Goal: Task Accomplishment & Management: Complete application form

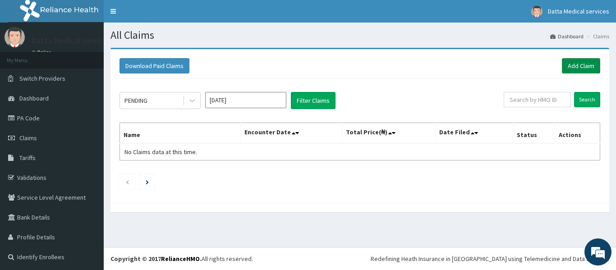
click at [571, 64] on link "Add Claim" at bounding box center [581, 65] width 38 height 15
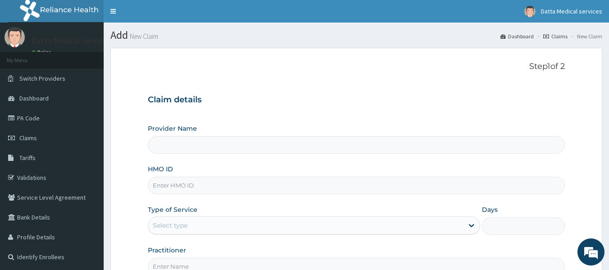
click at [371, 189] on input "HMO ID" at bounding box center [357, 186] width 418 height 18
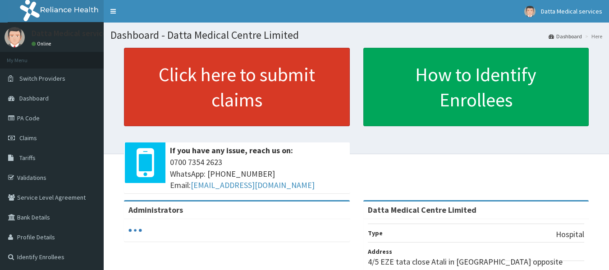
click at [314, 106] on link "Click here to submit claims" at bounding box center [237, 87] width 226 height 78
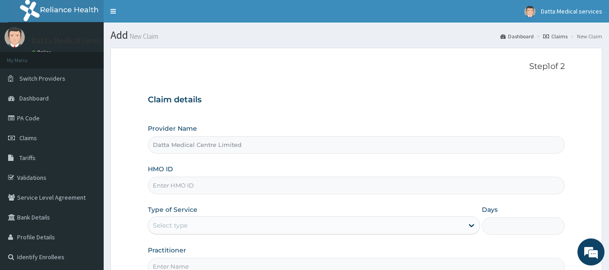
type input "Datta Medical Centre Limited"
click at [268, 185] on input "HMO ID" at bounding box center [357, 186] width 418 height 18
type input "ZEI/10084/B"
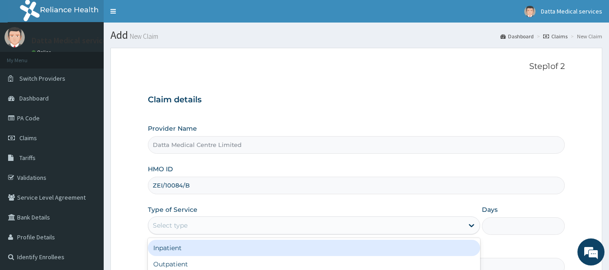
click at [246, 222] on div "Select type" at bounding box center [305, 225] width 315 height 14
click at [237, 248] on div "Inpatient" at bounding box center [314, 248] width 332 height 16
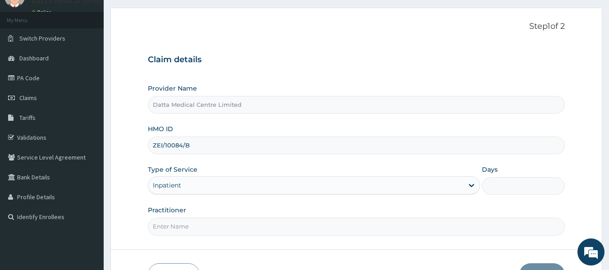
scroll to position [42, 0]
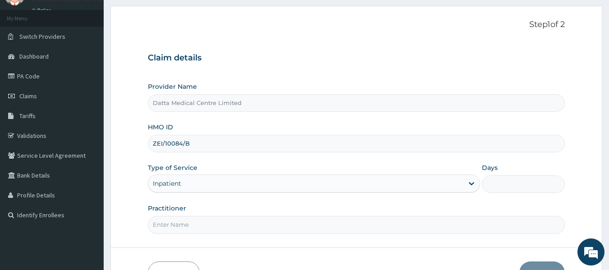
click at [509, 186] on input "Days" at bounding box center [523, 184] width 83 height 18
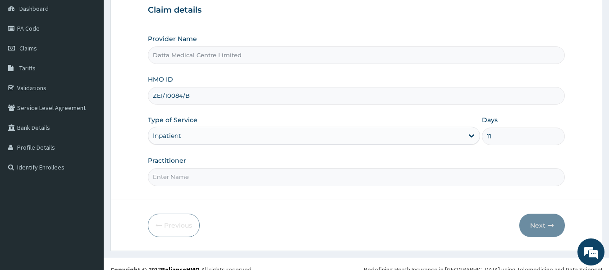
scroll to position [96, 0]
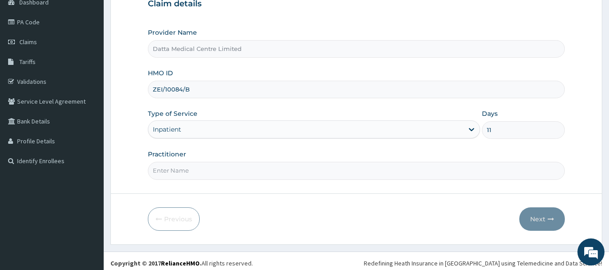
type input "11"
click at [374, 167] on input "Practitioner" at bounding box center [357, 171] width 418 height 18
type input "GP"
click at [540, 216] on button "Next" at bounding box center [543, 219] width 46 height 23
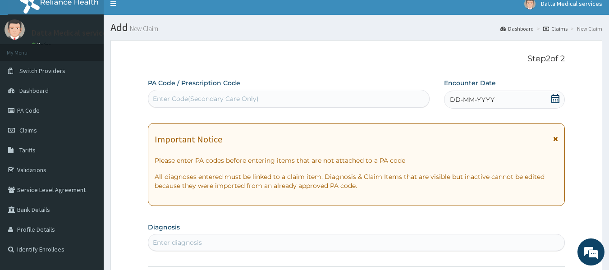
scroll to position [0, 0]
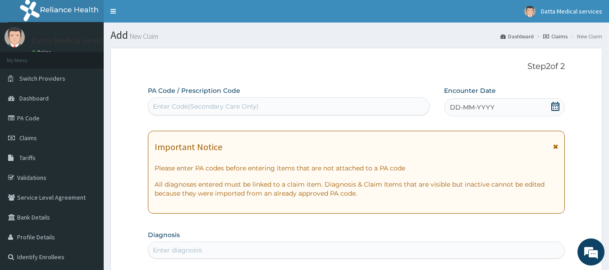
click at [254, 104] on div "Enter Code(Secondary Care Only)" at bounding box center [206, 106] width 106 height 9
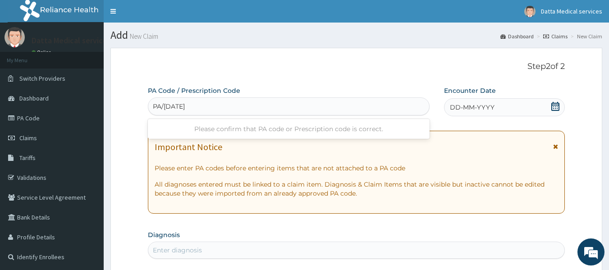
type input "PA/BC772E"
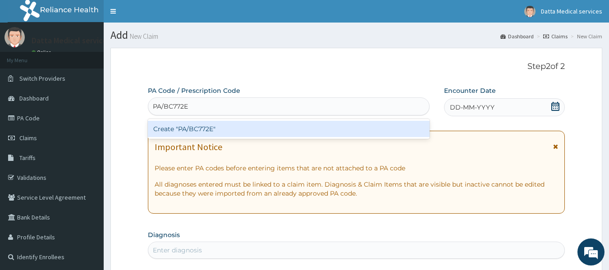
click at [236, 126] on div "Create "PA/BC772E"" at bounding box center [289, 129] width 282 height 16
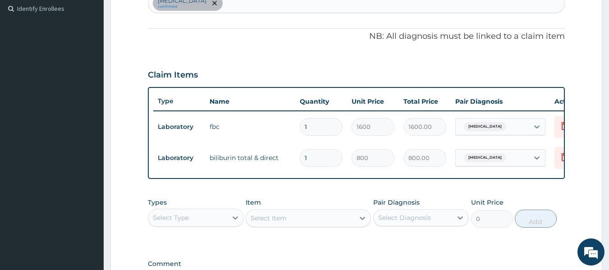
scroll to position [254, 0]
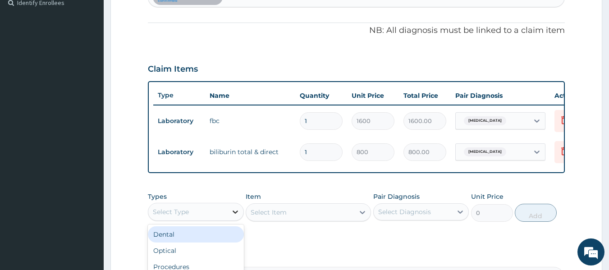
click at [238, 217] on icon at bounding box center [235, 212] width 9 height 9
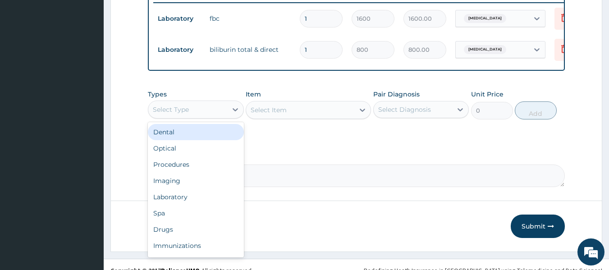
scroll to position [363, 0]
